Goal: Task Accomplishment & Management: Use online tool/utility

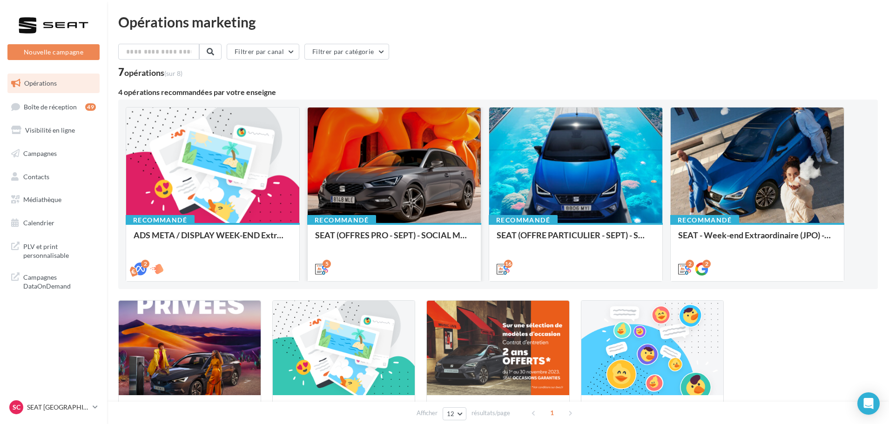
click at [411, 172] on div at bounding box center [394, 165] width 173 height 116
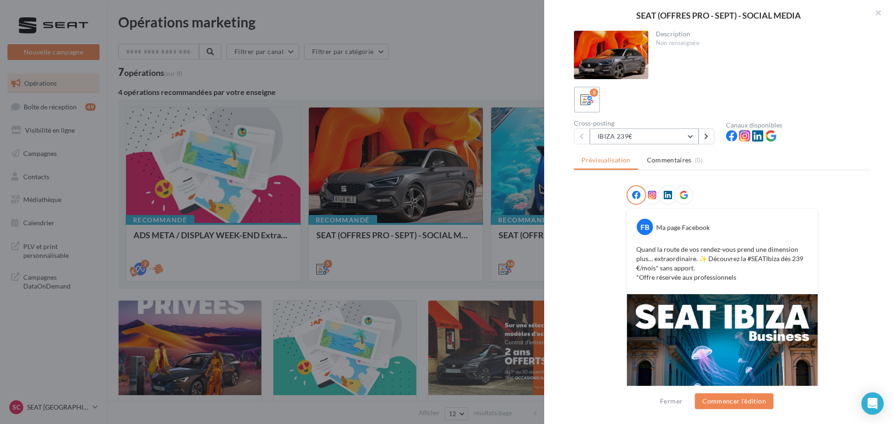
click at [690, 134] on button "IBIZA 239€" at bounding box center [644, 136] width 109 height 16
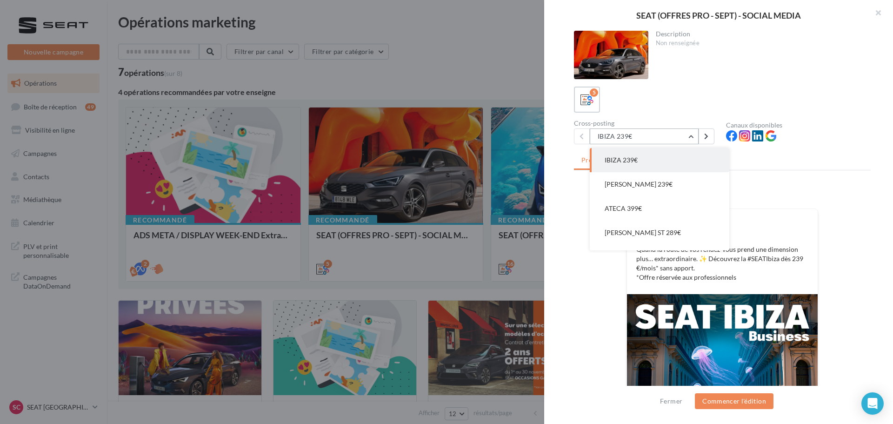
click at [693, 137] on button "IBIZA 239€" at bounding box center [644, 136] width 109 height 16
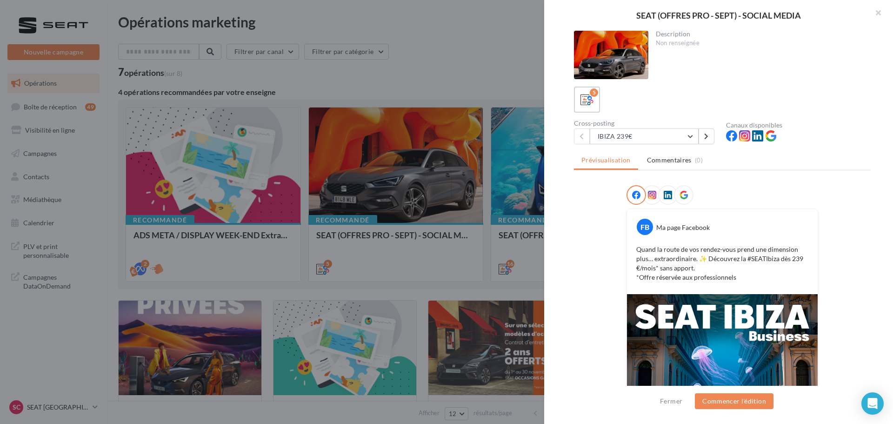
click at [442, 81] on div at bounding box center [446, 212] width 893 height 424
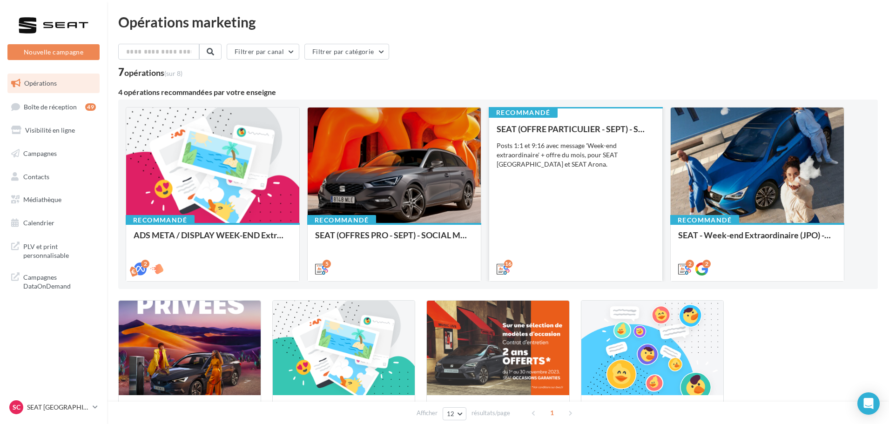
click at [622, 191] on div "SEAT (OFFRE PARTICULIER - SEPT) - SOCIAL MEDIA Posts 1:1 et 9:16 avec message '…" at bounding box center [576, 198] width 158 height 148
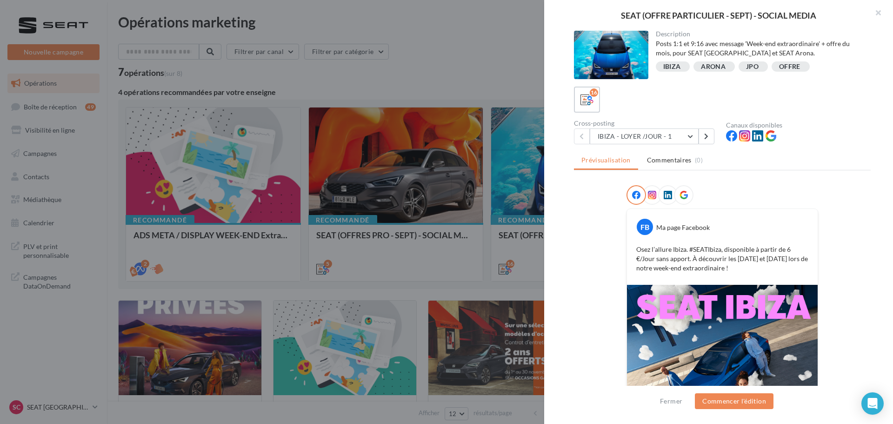
click at [692, 128] on div "Cross-posting IBIZA - LOYER /JOUR - 1 IBIZA - LOYER /JOUR - 1 IBIZA - LOYER /JO…" at bounding box center [650, 132] width 152 height 24
click at [693, 143] on button "IBIZA - LOYER /JOUR - 1" at bounding box center [644, 136] width 109 height 16
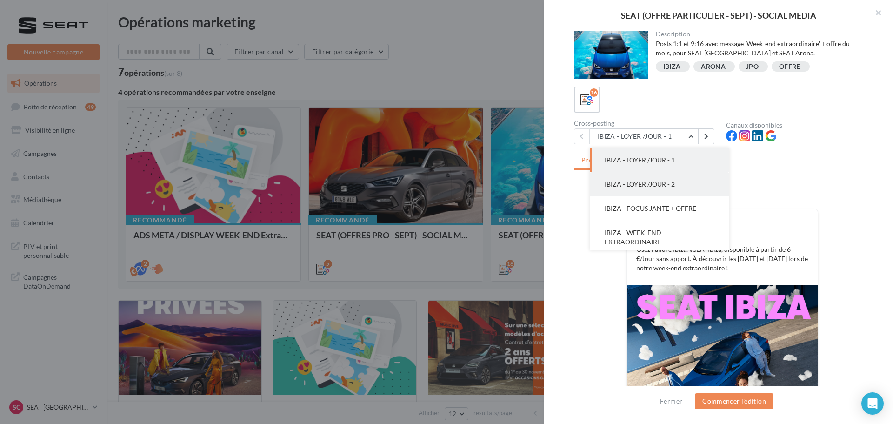
click at [678, 179] on button "IBIZA - LOYER /JOUR - 2" at bounding box center [660, 184] width 140 height 24
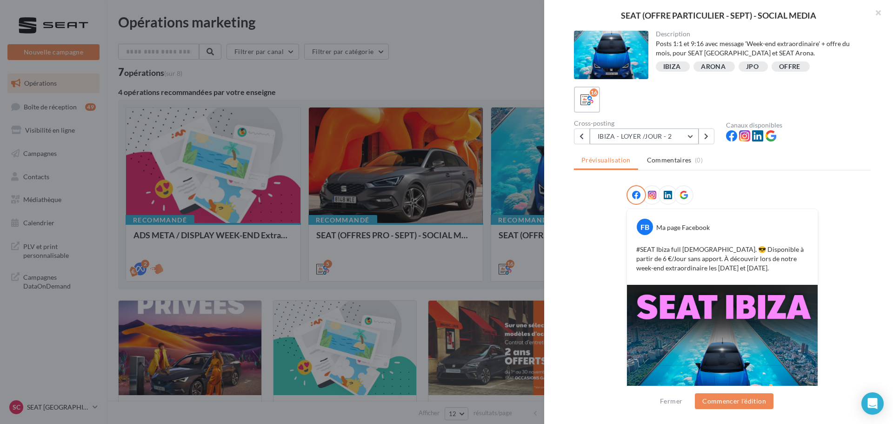
click at [685, 136] on button "IBIZA - LOYER /JOUR - 2" at bounding box center [644, 136] width 109 height 16
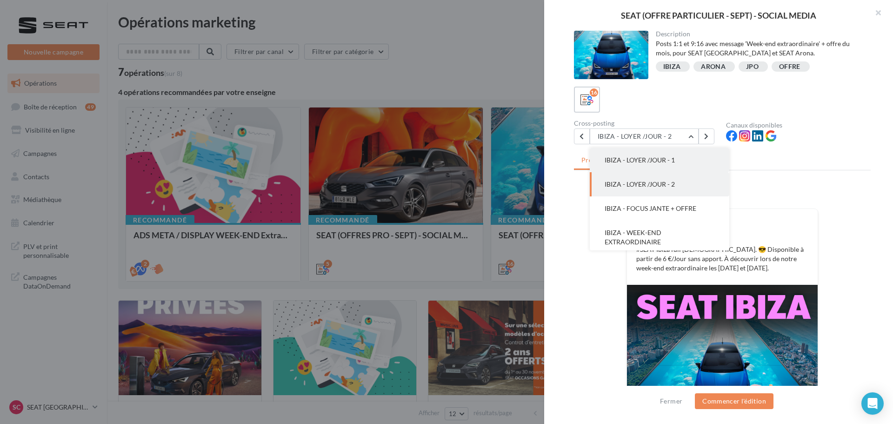
click at [673, 159] on span "IBIZA - LOYER /JOUR - 1" at bounding box center [640, 160] width 70 height 8
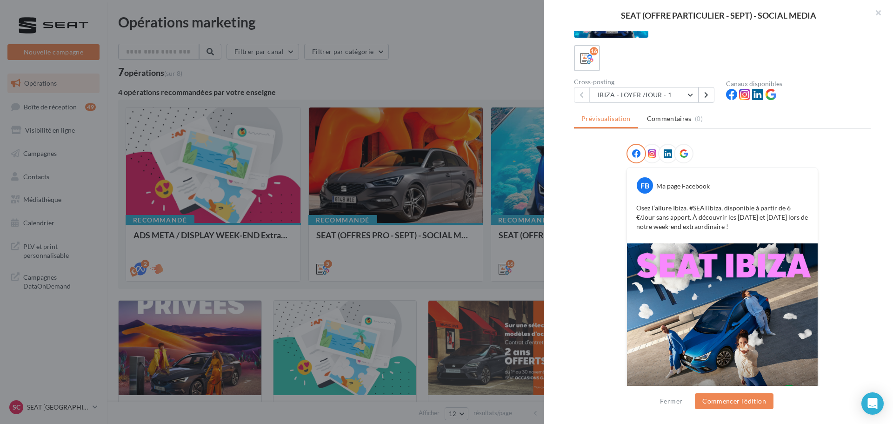
scroll to position [94, 0]
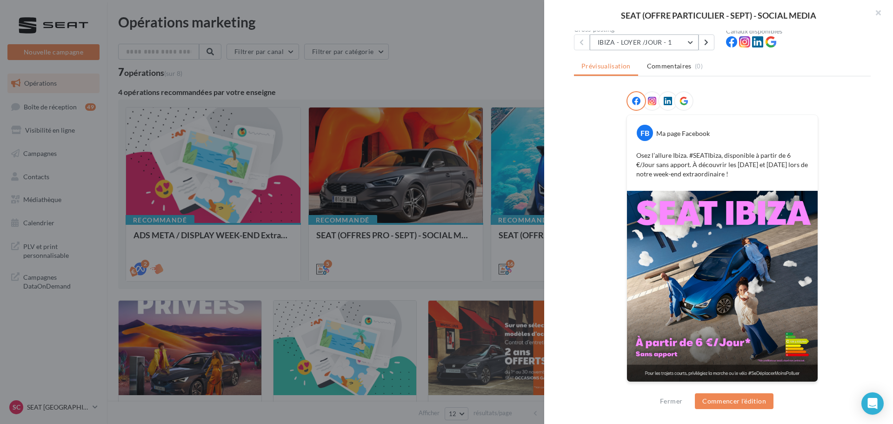
click at [645, 44] on button "IBIZA - LOYER /JOUR - 1" at bounding box center [644, 42] width 109 height 16
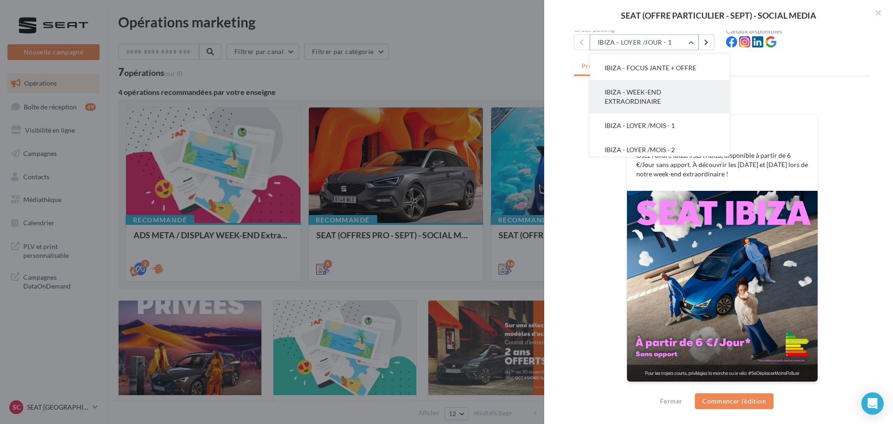
scroll to position [93, 0]
click at [661, 80] on span "IBIZA - LOYER /MOIS - 1" at bounding box center [640, 79] width 70 height 8
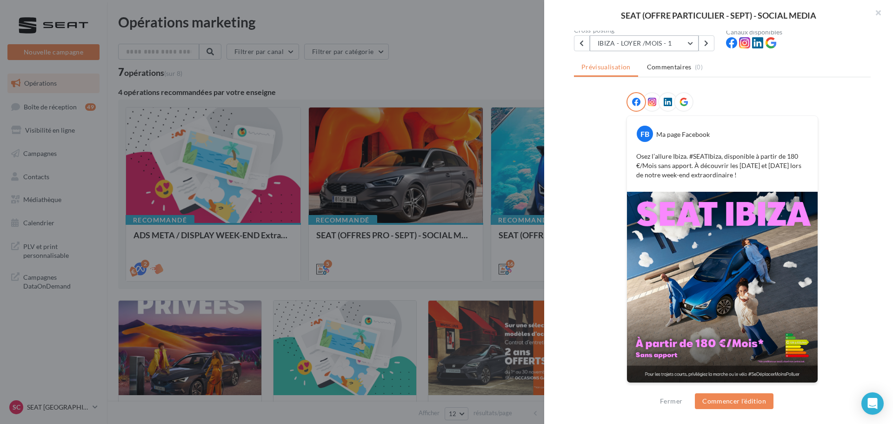
click at [681, 47] on button "IBIZA - LOYER /MOIS - 1" at bounding box center [644, 43] width 109 height 16
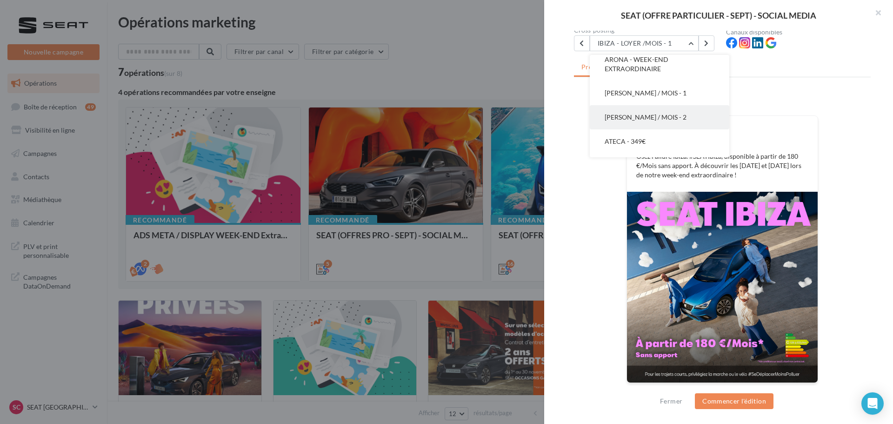
click at [679, 113] on span "[PERSON_NAME] / MOIS - 2" at bounding box center [646, 117] width 82 height 8
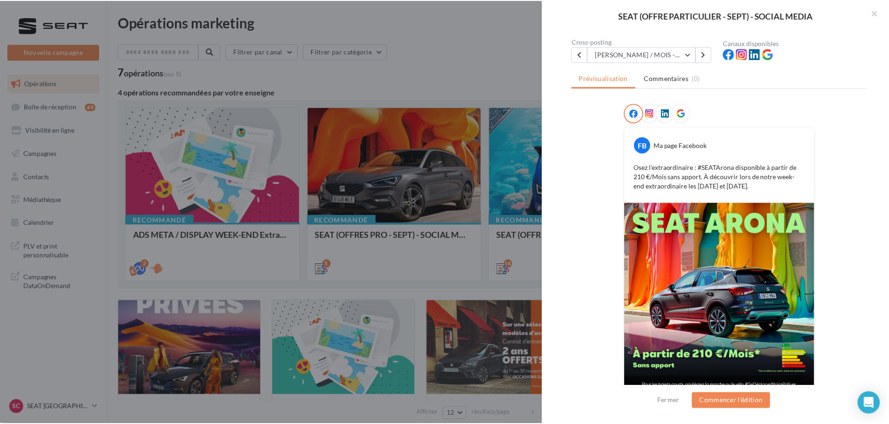
scroll to position [94, 0]
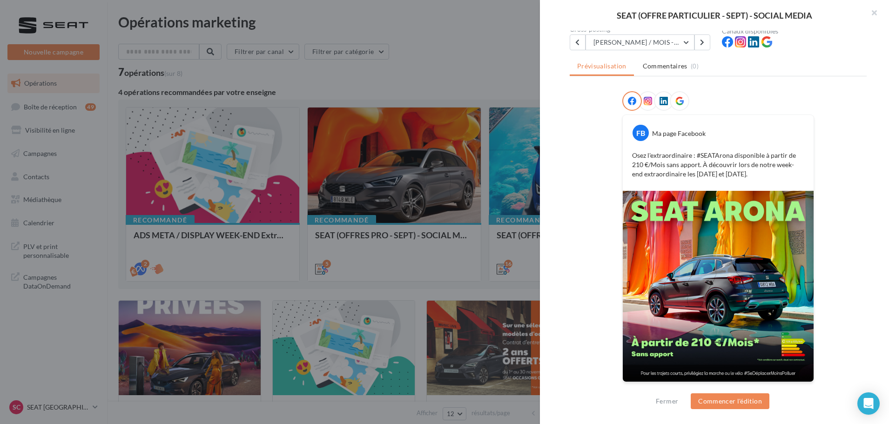
click at [512, 72] on div at bounding box center [444, 212] width 889 height 424
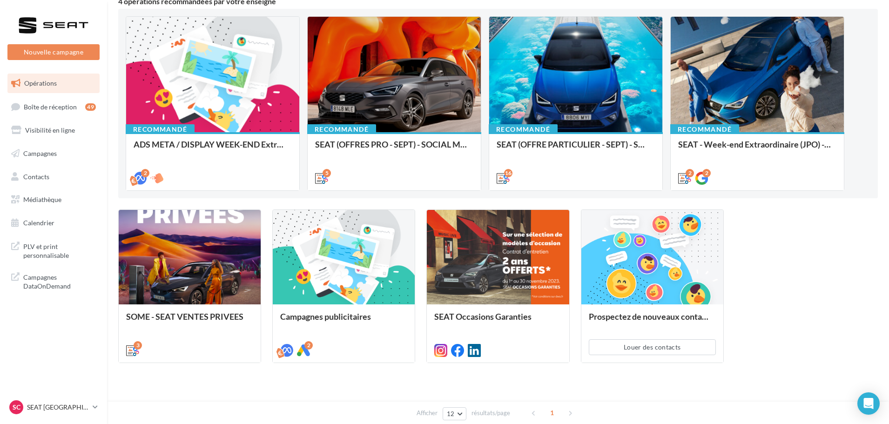
scroll to position [107, 0]
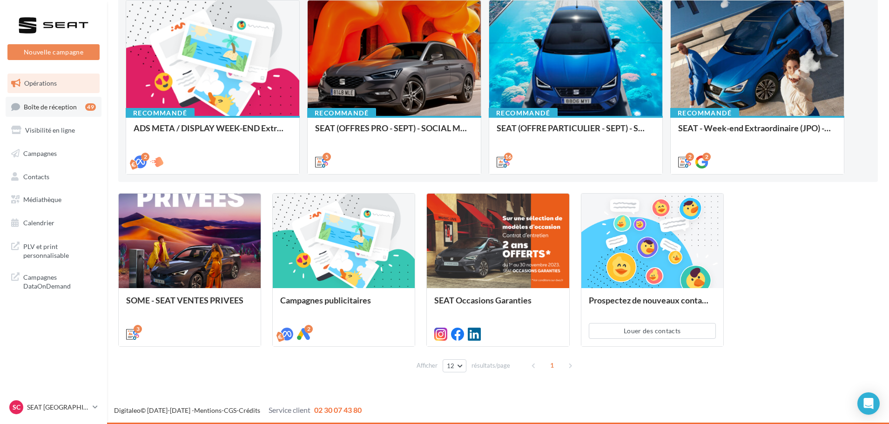
click at [72, 104] on span "Boîte de réception" at bounding box center [50, 106] width 53 height 8
